Goal: Find specific page/section: Find specific page/section

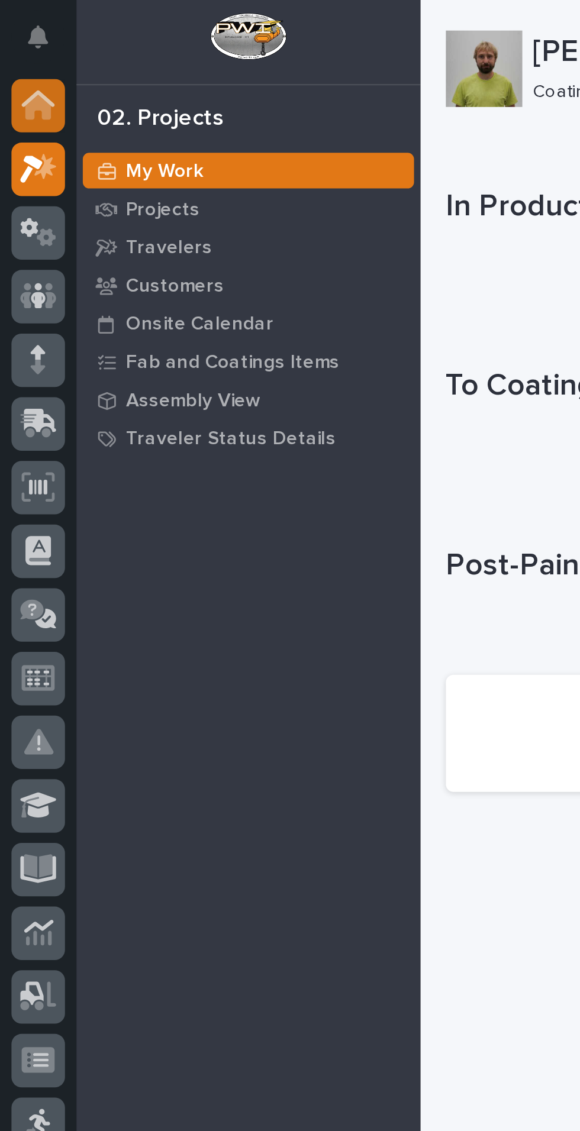
click at [18, 39] on div at bounding box center [17, 49] width 25 height 25
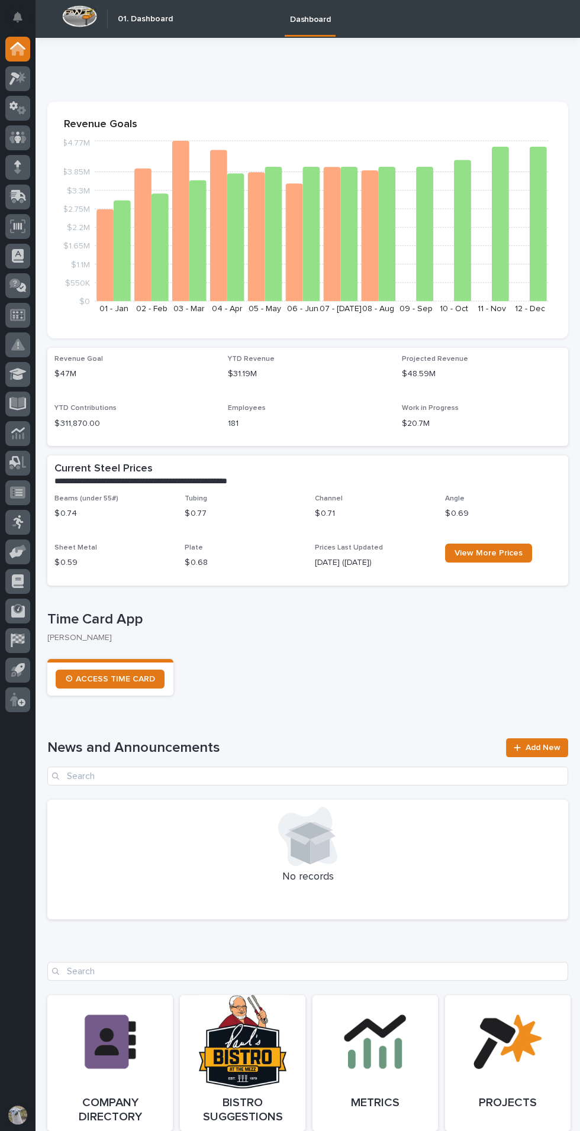
scroll to position [21, 0]
